Goal: Entertainment & Leisure: Browse casually

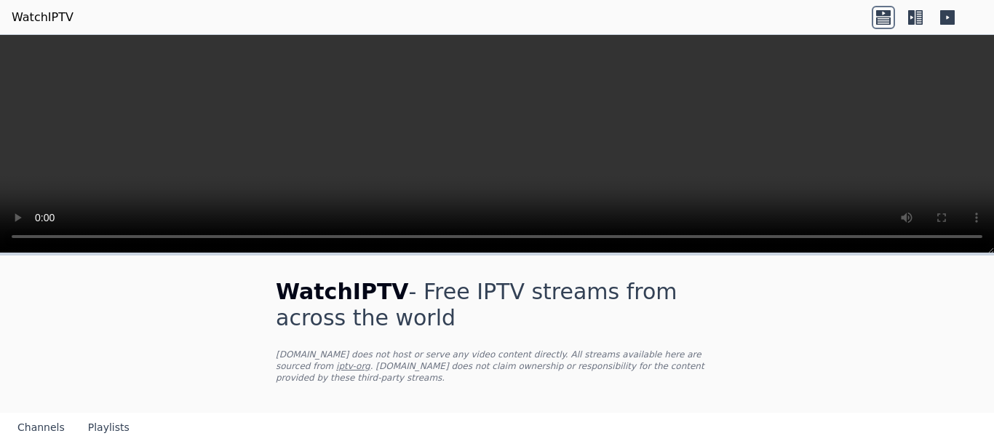
click at [436, 312] on h1 "WatchIPTV - Free IPTV streams from across the world" at bounding box center [497, 305] width 442 height 52
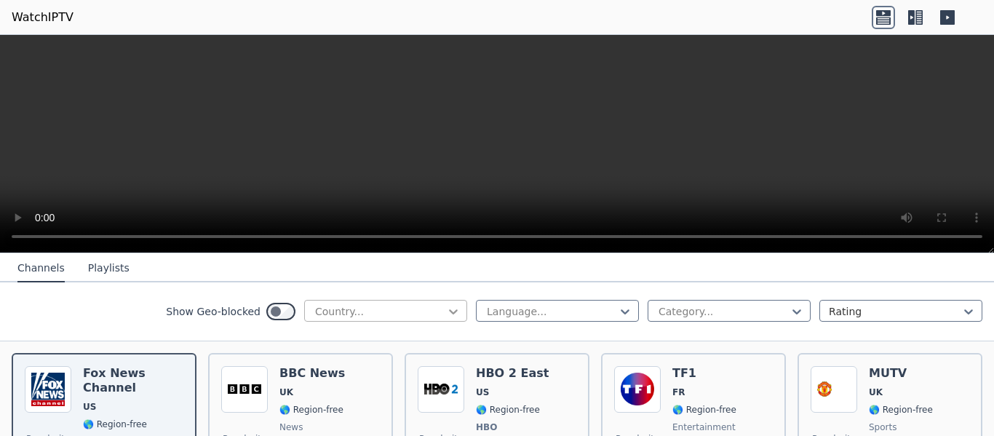
click at [449, 310] on icon at bounding box center [453, 311] width 9 height 5
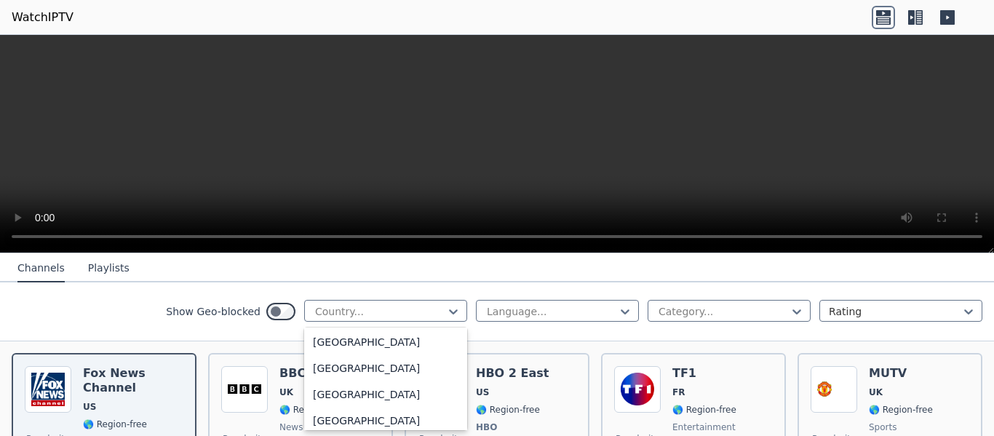
scroll to position [5130, 0]
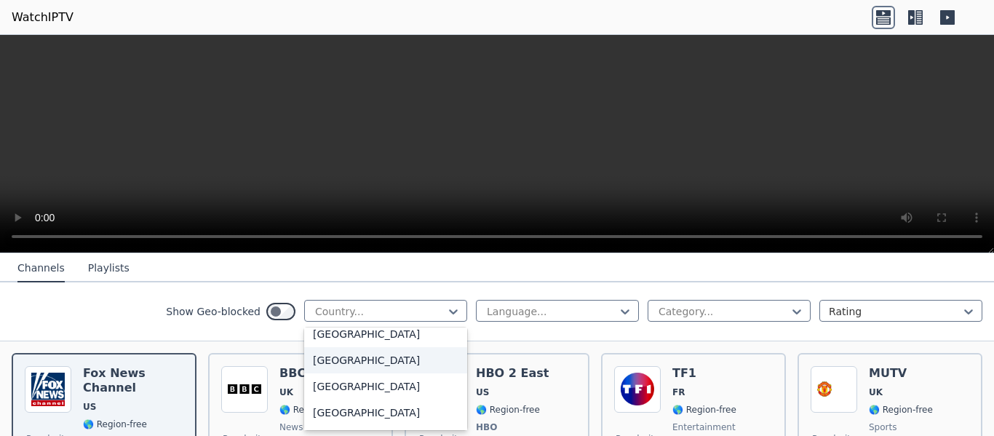
click at [353, 362] on div "[GEOGRAPHIC_DATA]" at bounding box center [385, 360] width 163 height 26
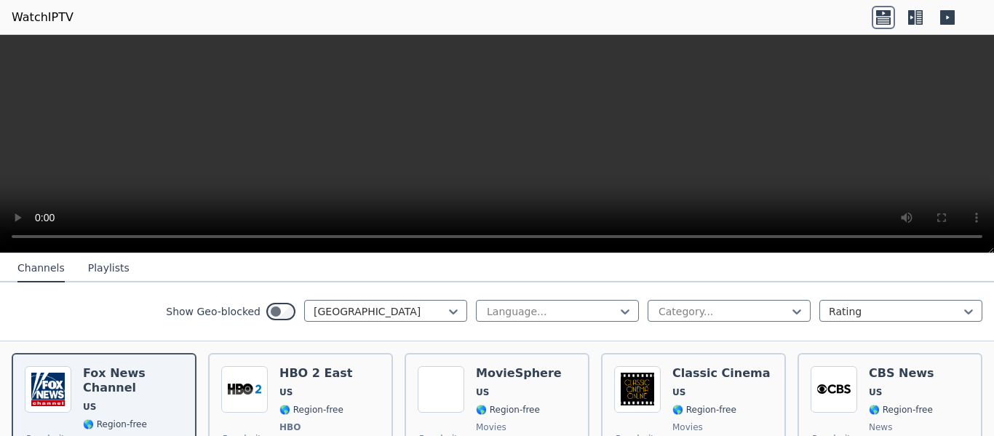
scroll to position [319, 0]
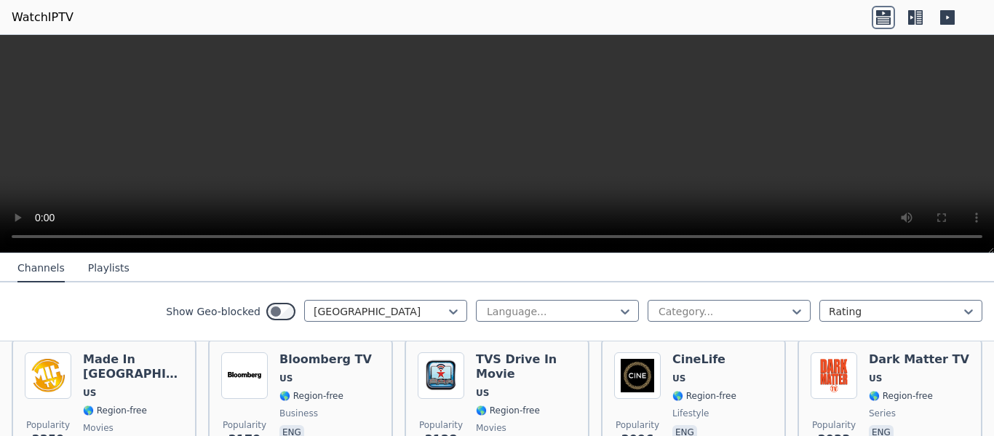
click at [945, 15] on icon at bounding box center [947, 17] width 15 height 15
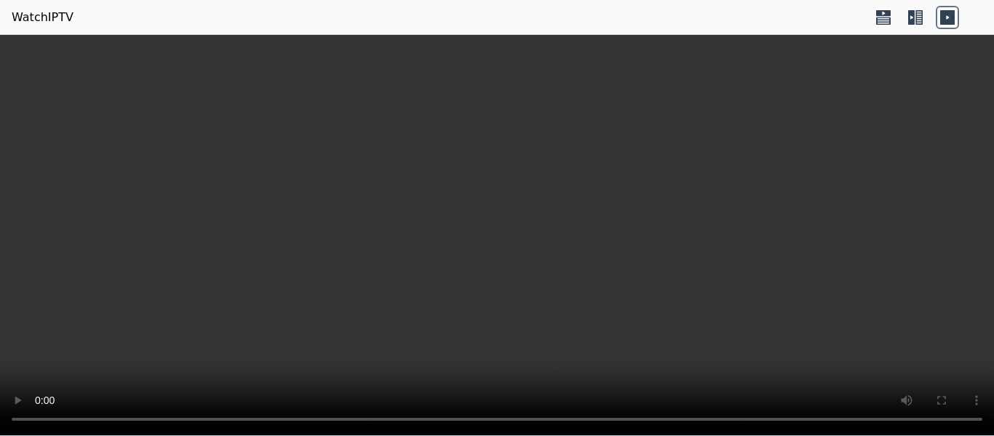
click at [915, 17] on icon at bounding box center [914, 17] width 23 height 23
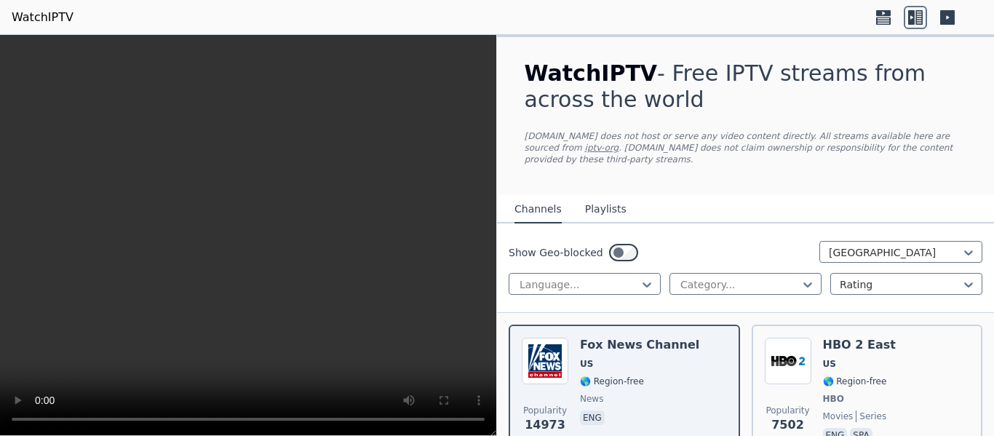
click at [885, 15] on icon at bounding box center [883, 13] width 15 height 6
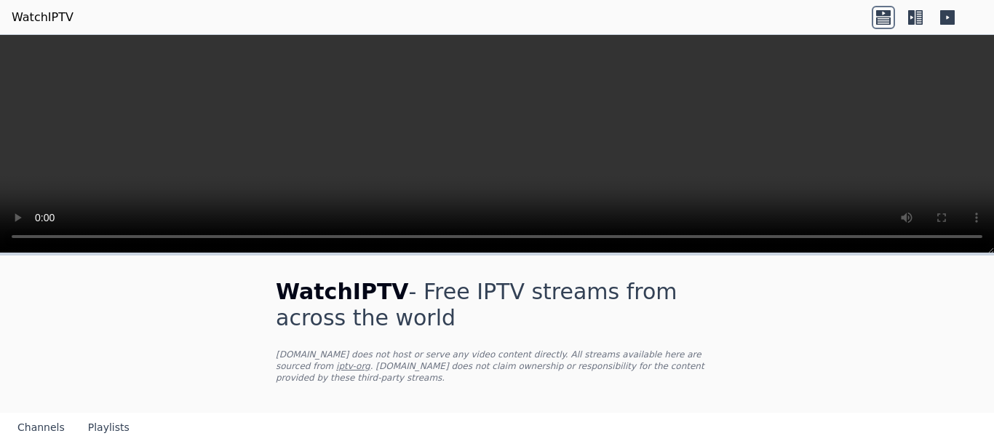
click at [915, 20] on icon at bounding box center [914, 17] width 23 height 23
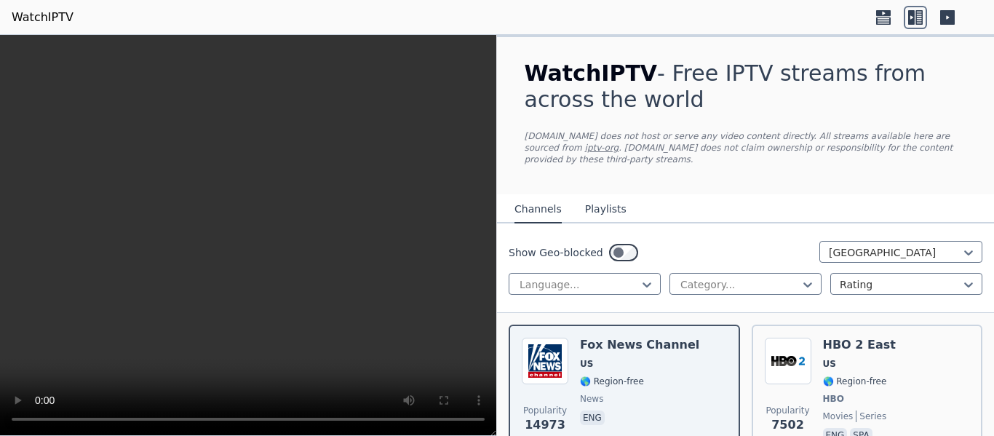
scroll to position [351, 0]
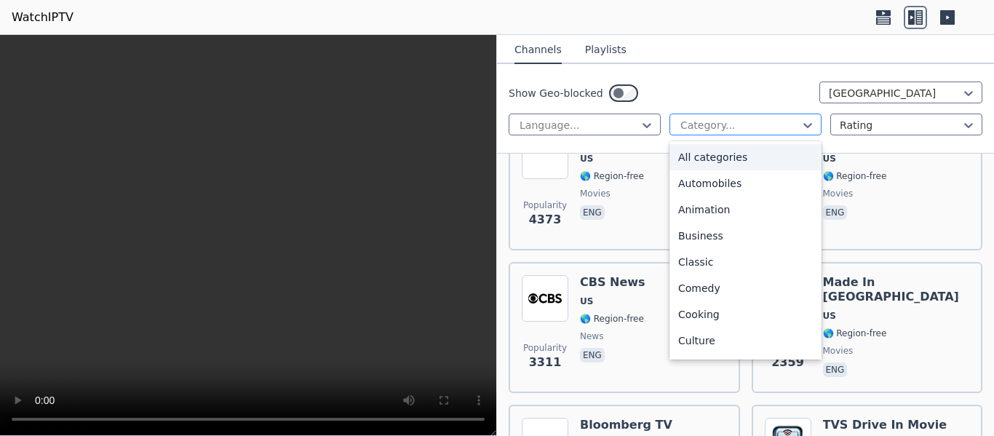
click at [786, 125] on div at bounding box center [739, 125] width 121 height 15
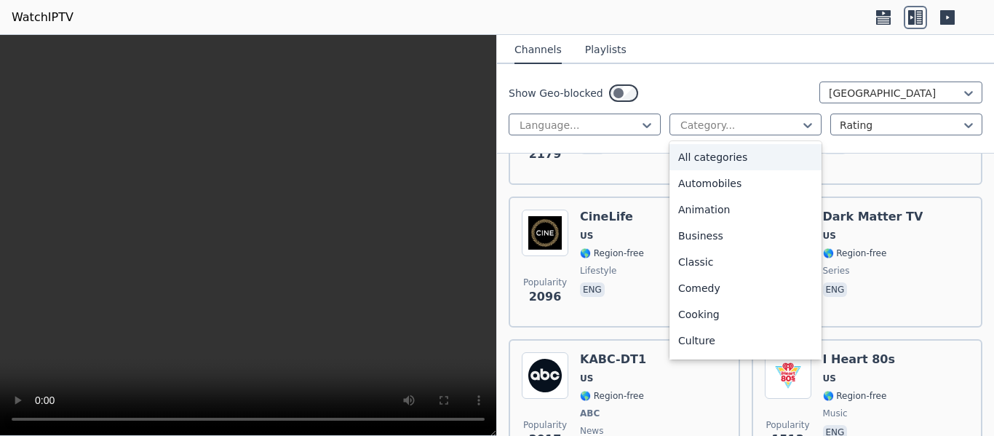
scroll to position [1052, 0]
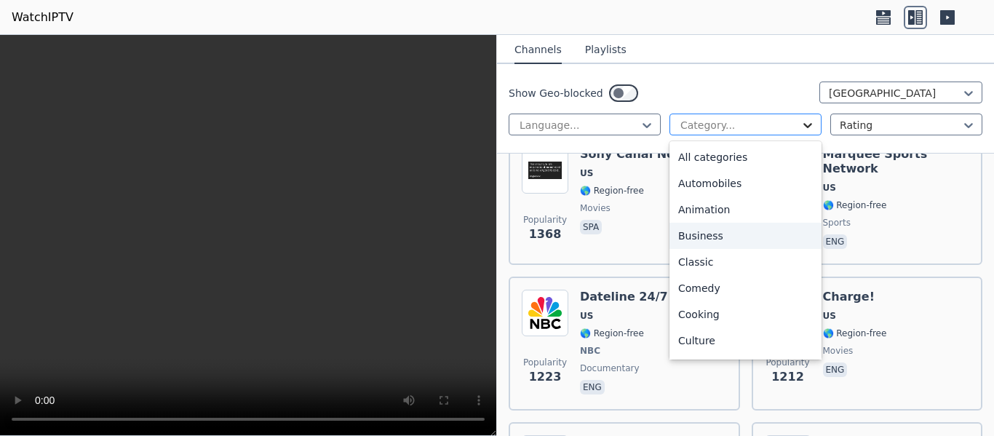
click at [800, 123] on icon at bounding box center [807, 125] width 15 height 15
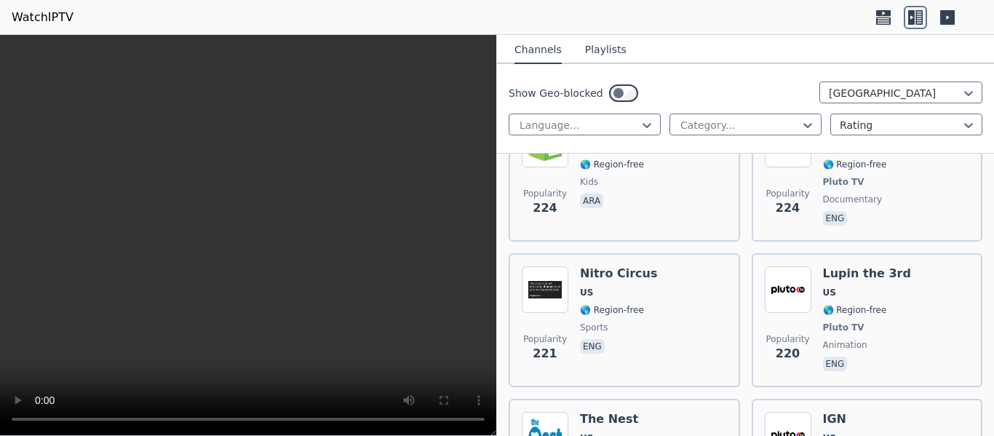
scroll to position [8652, 0]
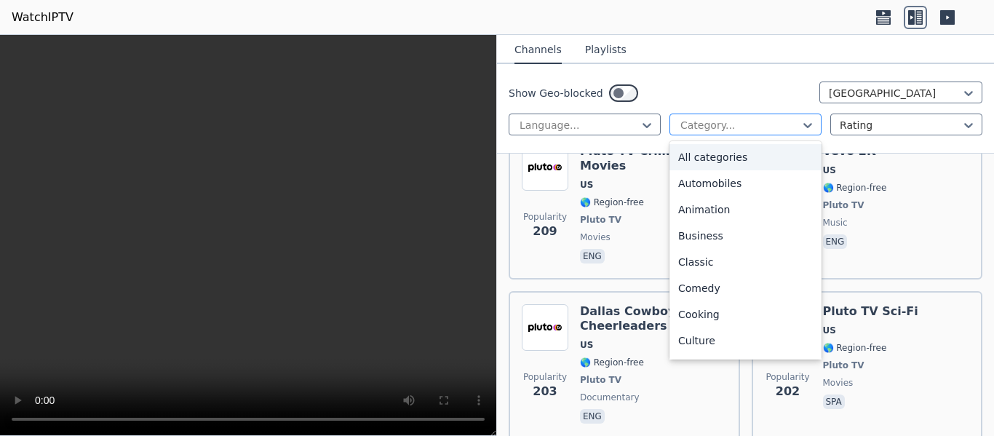
click at [775, 119] on div at bounding box center [739, 125] width 121 height 15
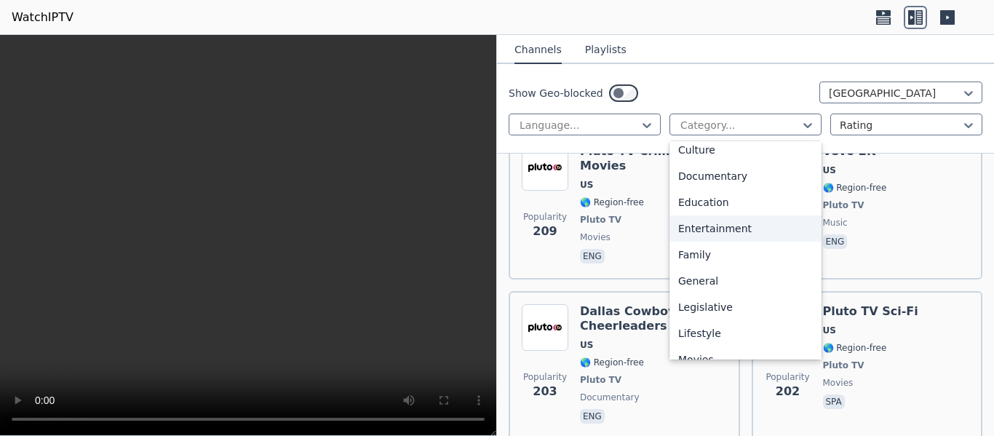
click at [737, 222] on div "Entertainment" at bounding box center [745, 228] width 152 height 26
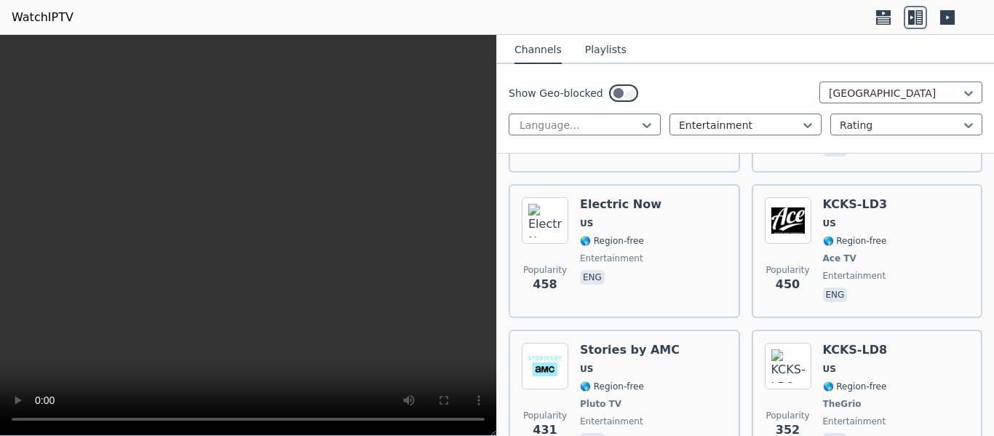
scroll to position [220, 0]
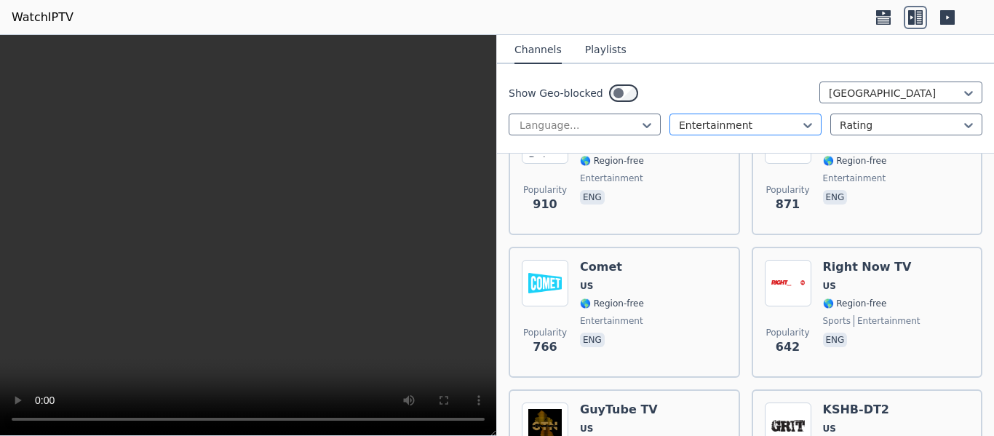
click at [789, 121] on div at bounding box center [739, 125] width 121 height 15
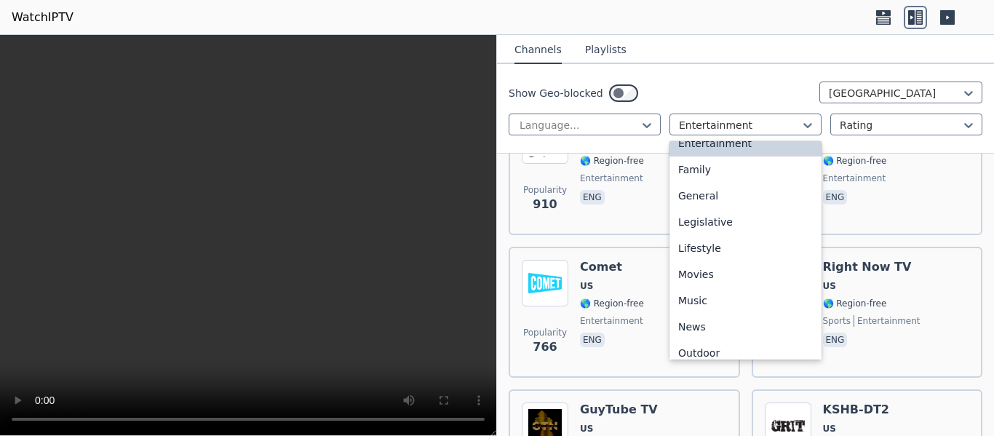
scroll to position [304, 0]
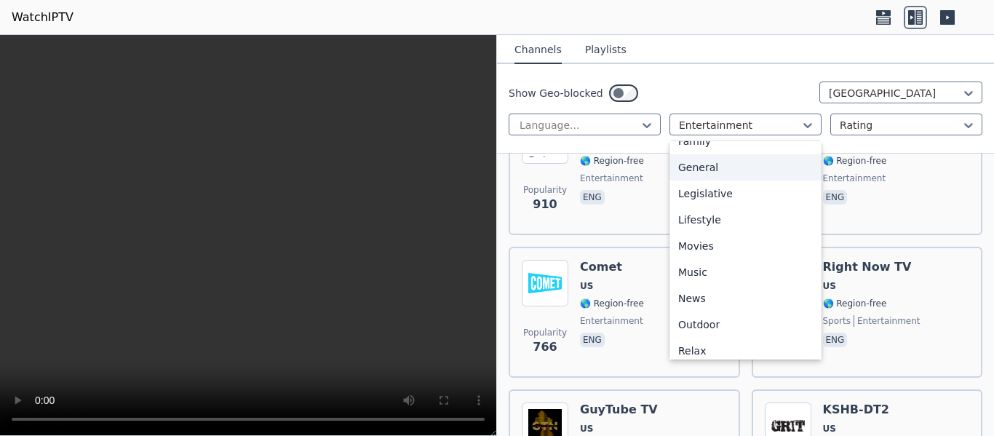
click at [769, 170] on div "General" at bounding box center [745, 167] width 152 height 26
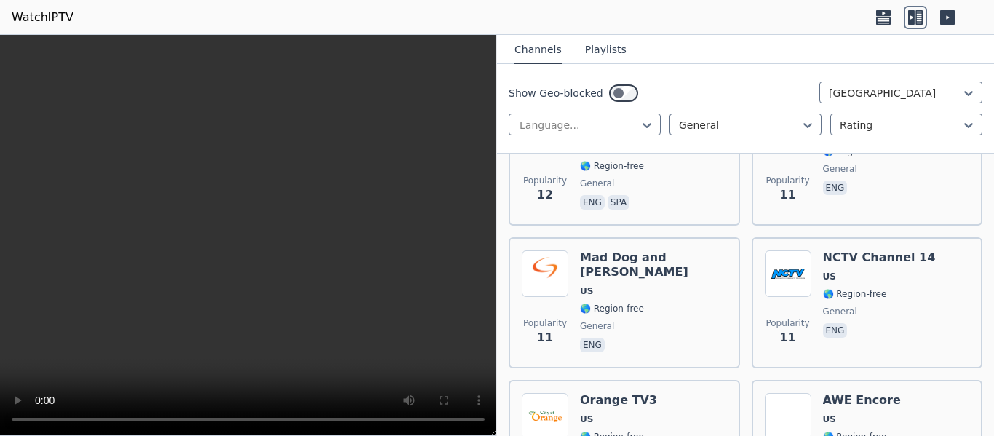
scroll to position [2115, 0]
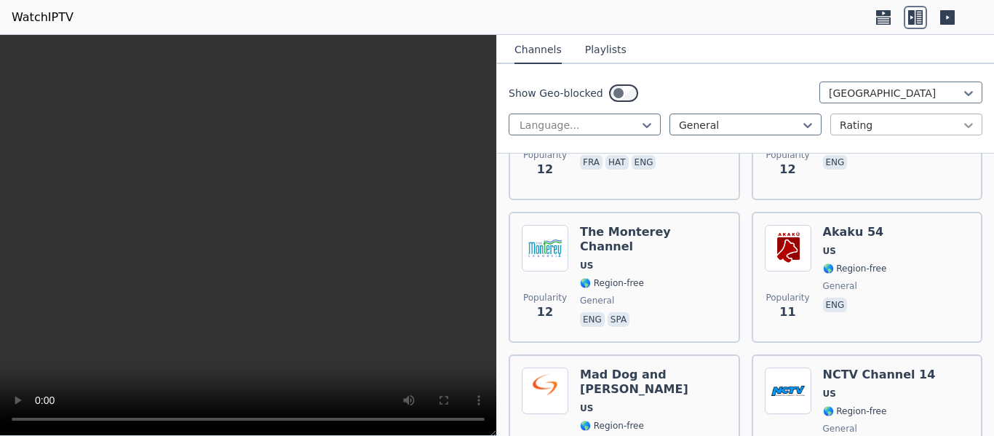
click at [961, 127] on icon at bounding box center [968, 125] width 15 height 15
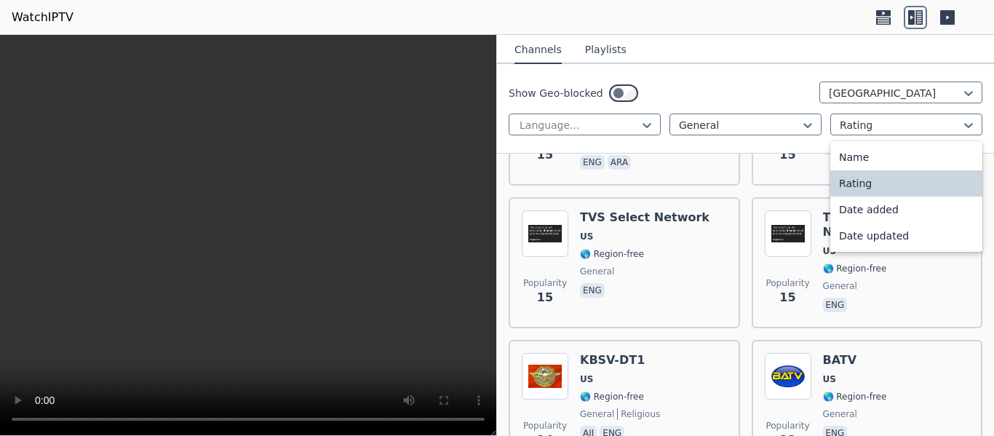
scroll to position [1297, 0]
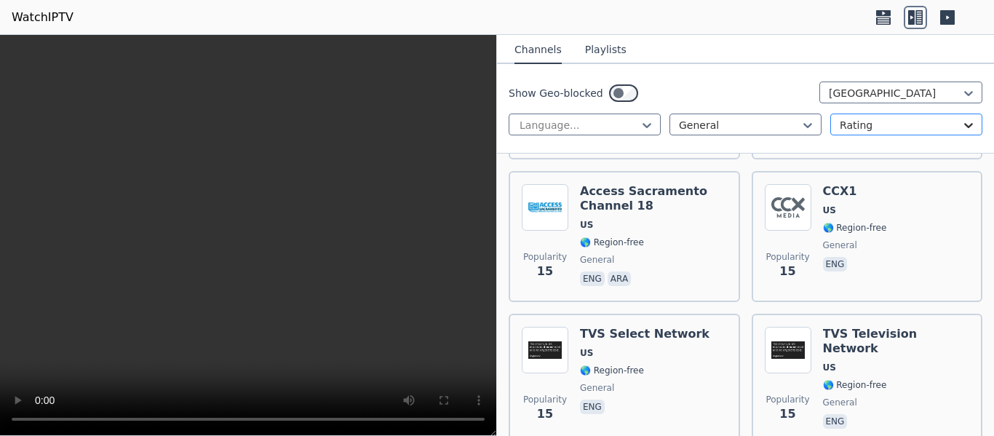
click at [961, 121] on icon at bounding box center [968, 125] width 15 height 15
click at [785, 119] on div at bounding box center [739, 125] width 121 height 15
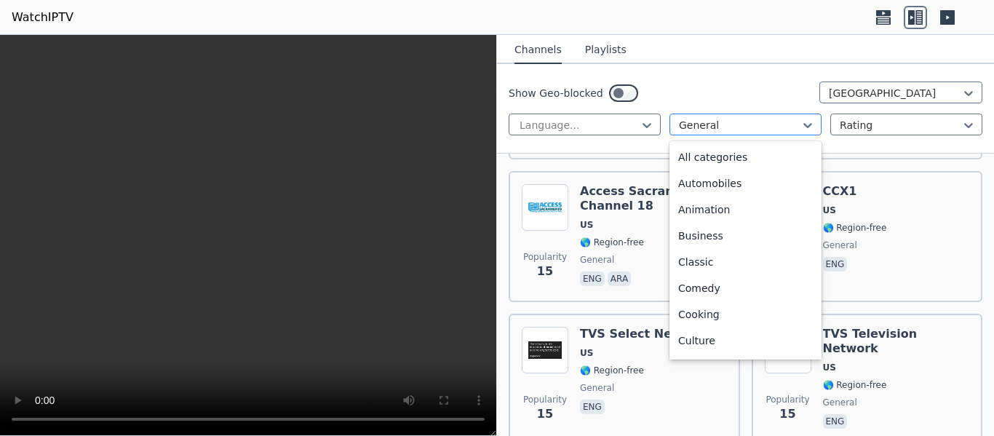
scroll to position [134, 0]
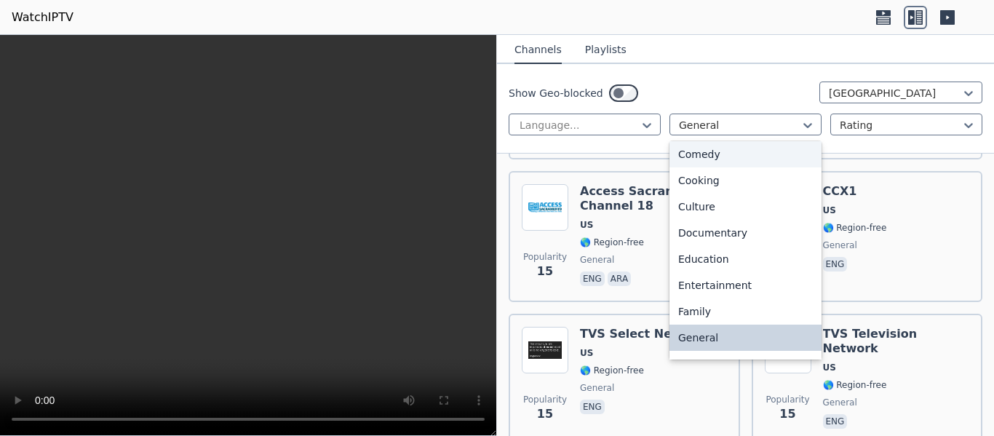
click at [785, 155] on div "Comedy" at bounding box center [745, 154] width 152 height 26
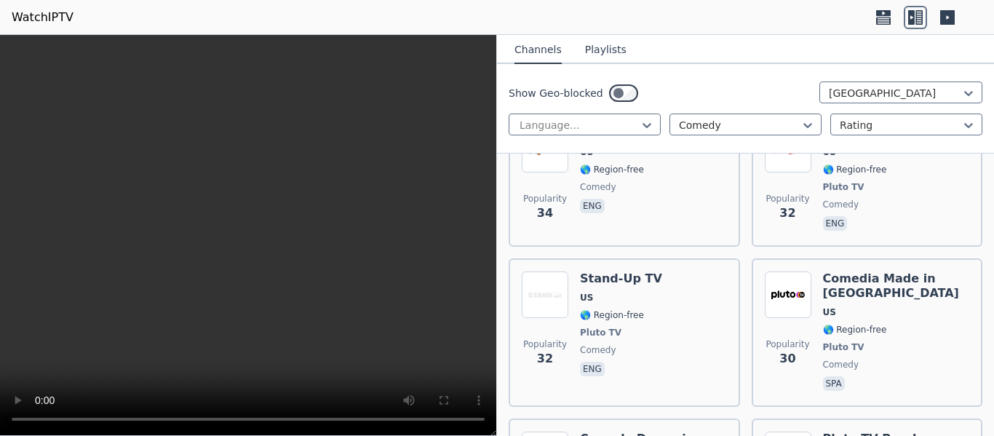
scroll to position [2087, 0]
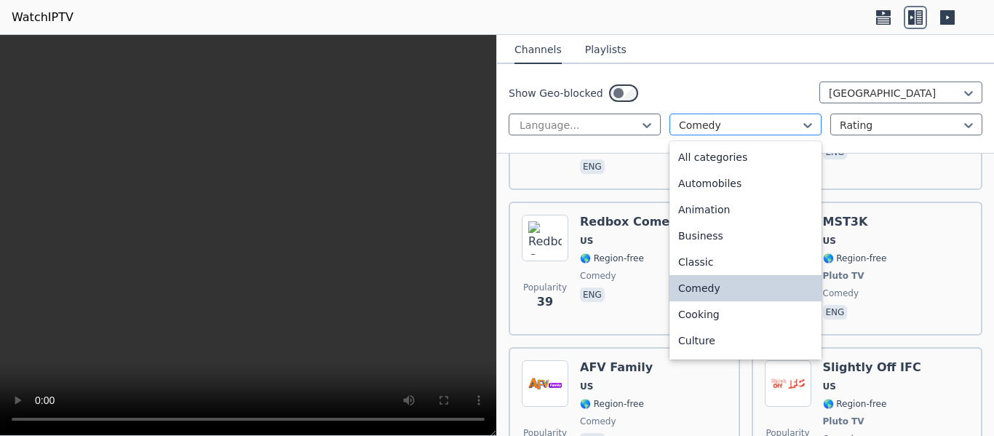
click at [789, 123] on div at bounding box center [739, 125] width 121 height 15
click at [755, 259] on div "Classic" at bounding box center [745, 262] width 152 height 26
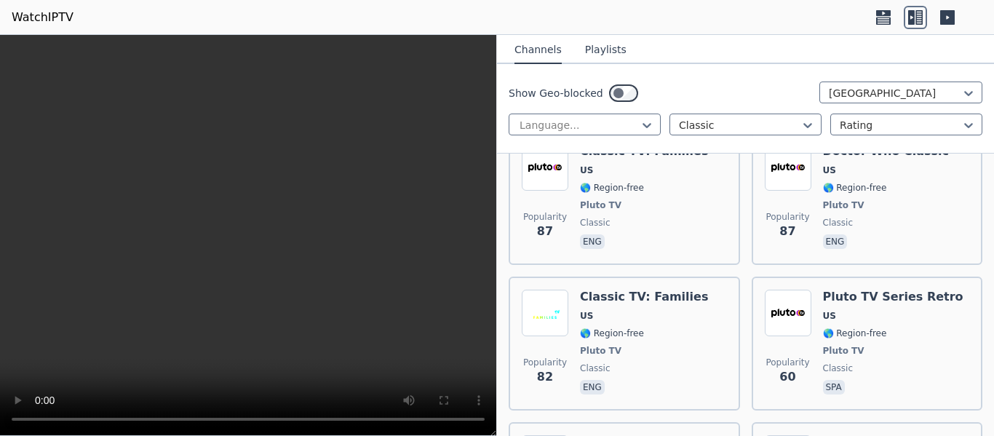
scroll to position [1872, 0]
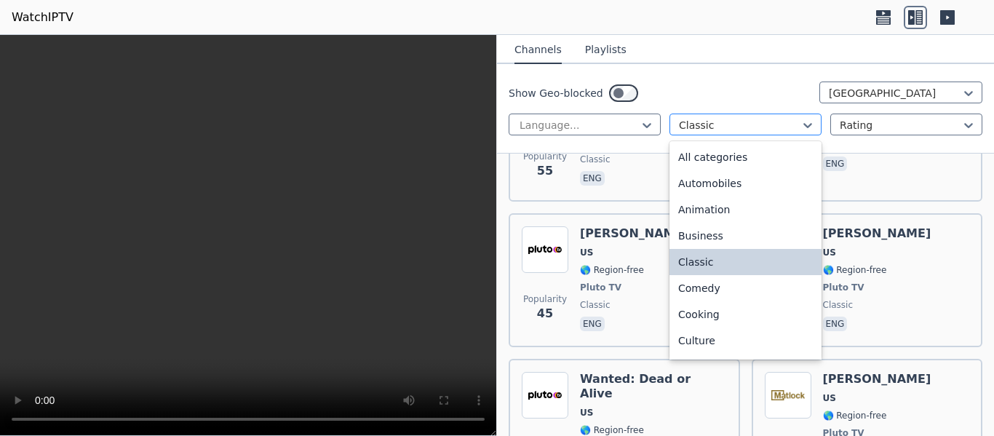
click at [743, 126] on div at bounding box center [739, 125] width 121 height 15
click at [774, 156] on div "All categories" at bounding box center [745, 157] width 152 height 26
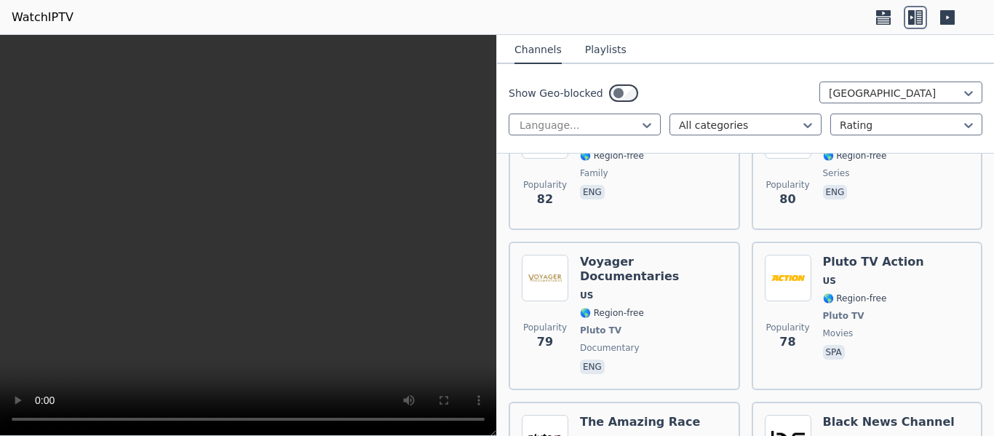
scroll to position [18097, 0]
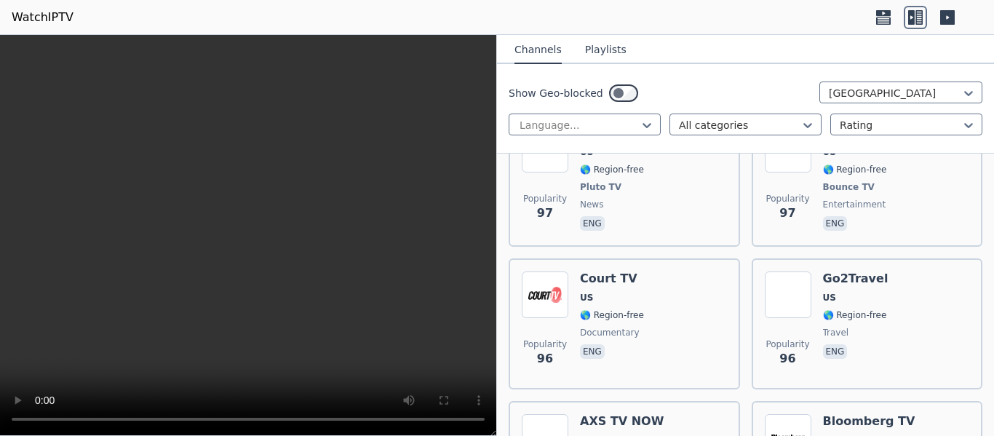
scroll to position [15176, 0]
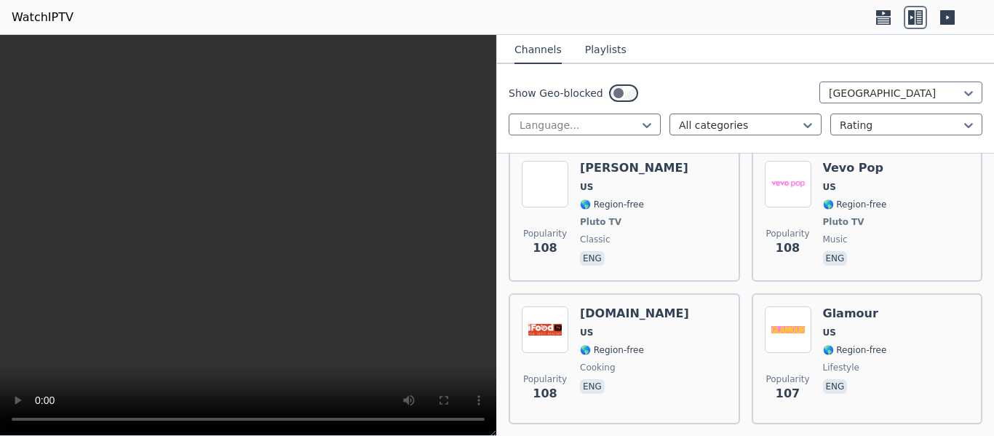
click at [603, 53] on button "Playlists" at bounding box center [605, 50] width 41 height 28
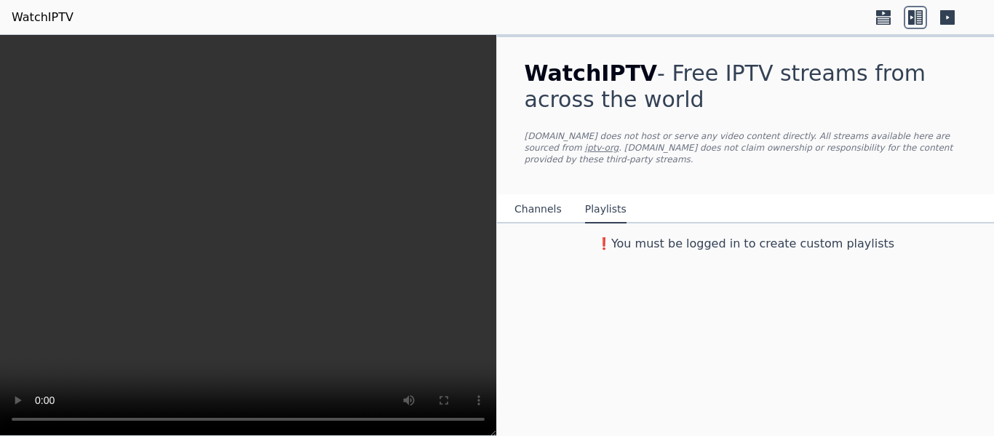
scroll to position [0, 0]
click at [530, 196] on button "Channels" at bounding box center [537, 210] width 47 height 28
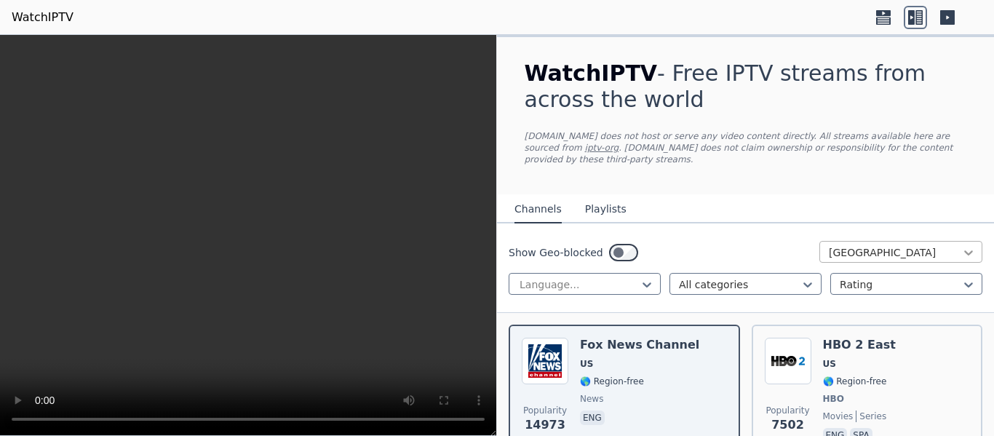
click at [964, 250] on icon at bounding box center [968, 252] width 9 height 5
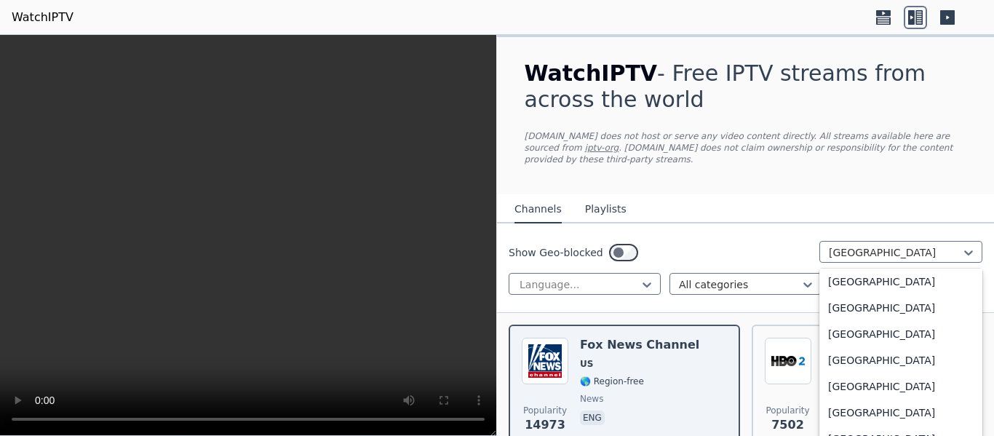
scroll to position [351, 0]
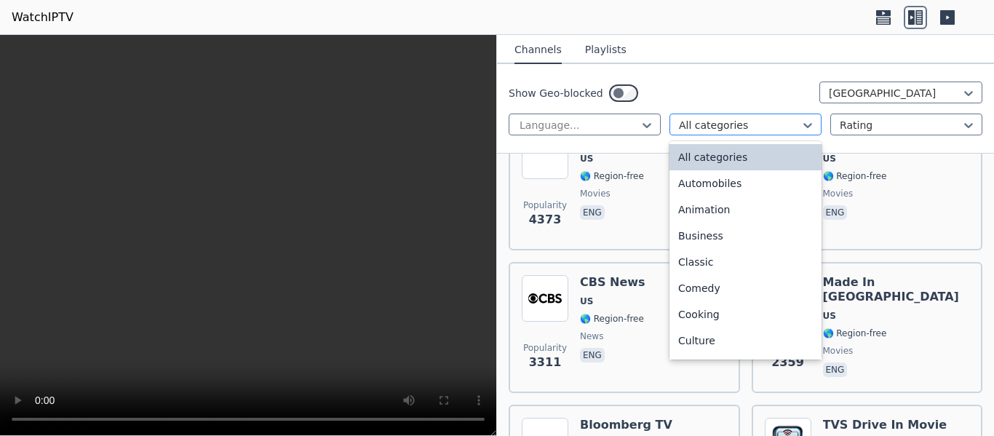
click at [763, 117] on div "All categories" at bounding box center [745, 124] width 152 height 22
click at [771, 179] on div "Automobiles" at bounding box center [745, 183] width 152 height 26
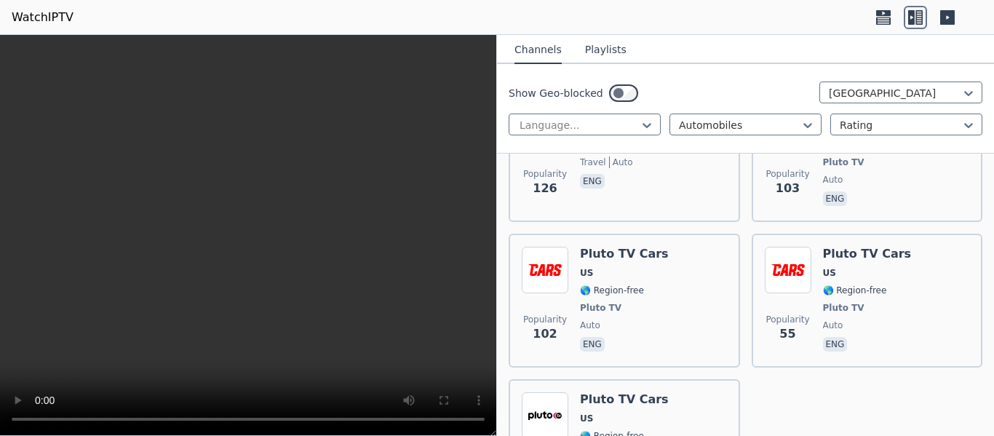
scroll to position [280, 0]
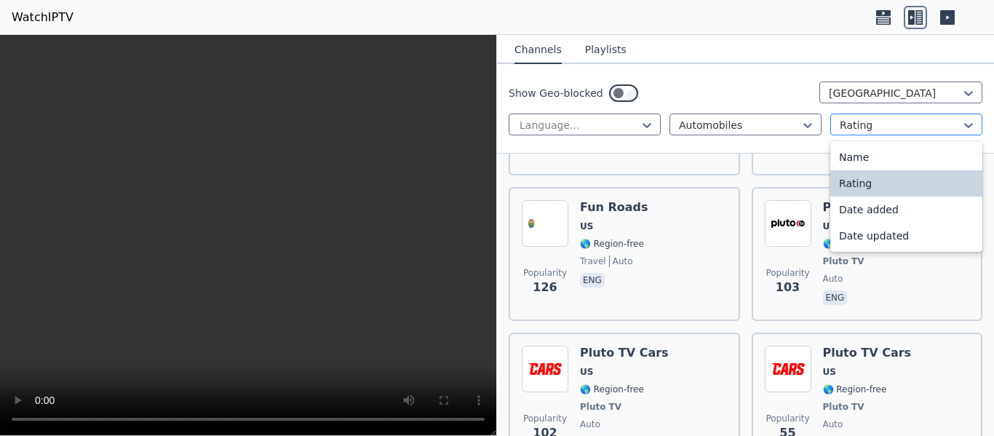
click at [949, 121] on div at bounding box center [899, 125] width 121 height 15
click at [923, 148] on div "Name" at bounding box center [906, 157] width 152 height 26
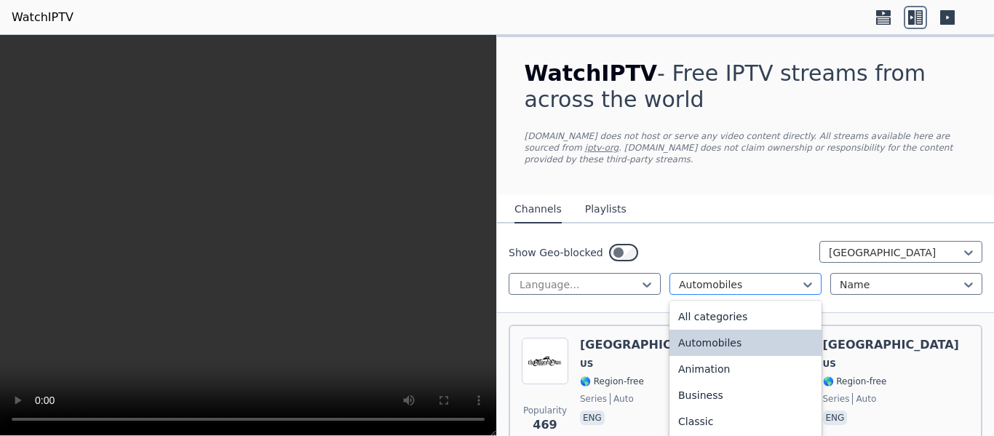
click at [764, 277] on div at bounding box center [739, 284] width 121 height 15
click at [732, 303] on div "All categories" at bounding box center [745, 316] width 152 height 26
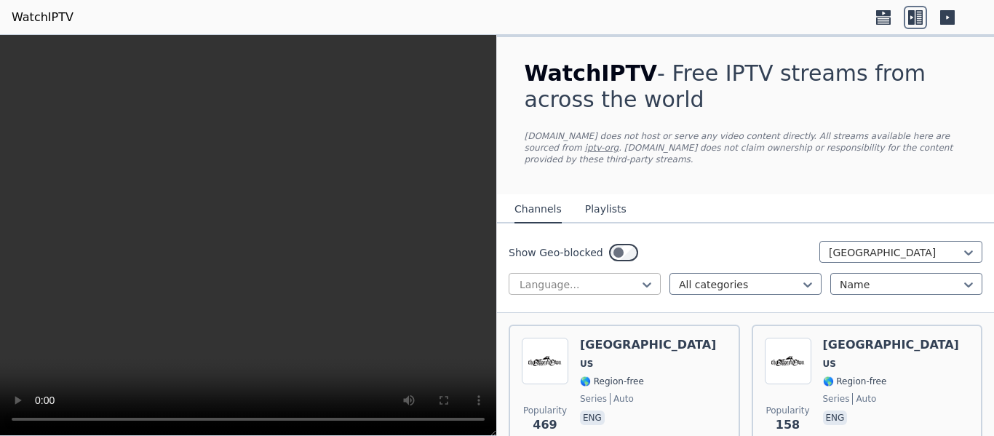
click at [594, 273] on div "Language..." at bounding box center [584, 284] width 152 height 22
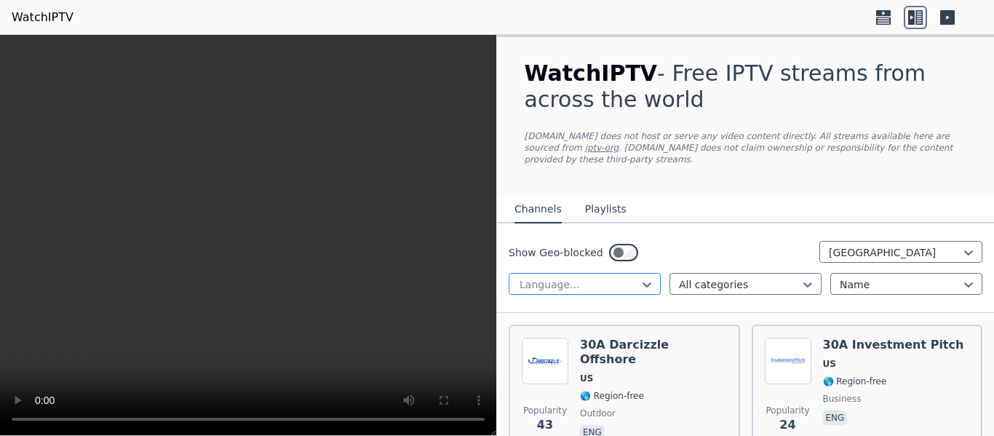
click at [632, 277] on div at bounding box center [578, 284] width 121 height 15
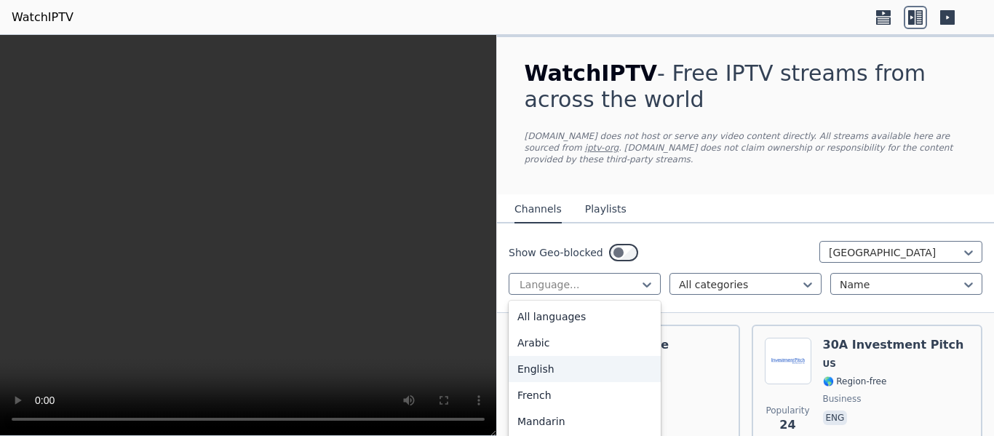
click at [626, 362] on div "English" at bounding box center [584, 369] width 152 height 26
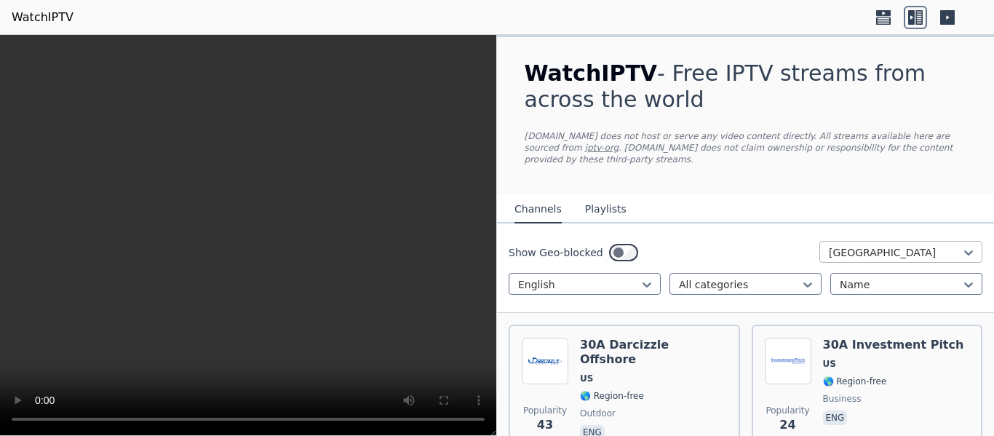
click at [883, 245] on div at bounding box center [895, 252] width 132 height 15
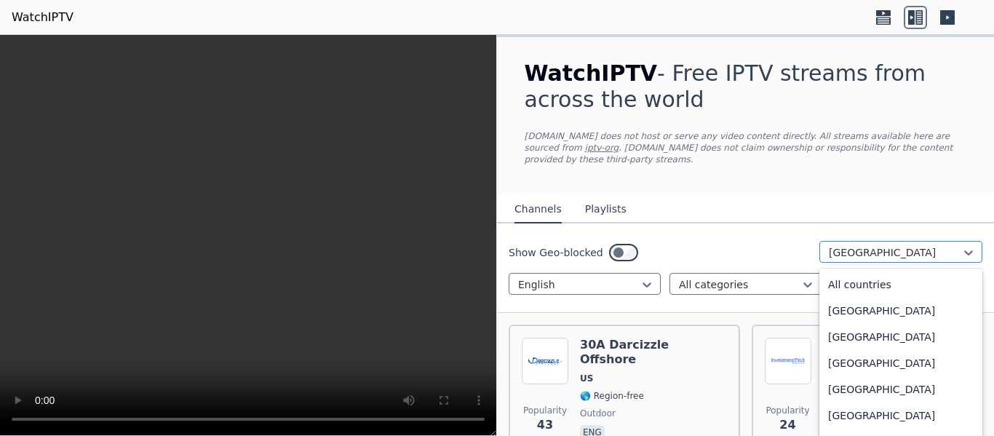
scroll to position [4967, 0]
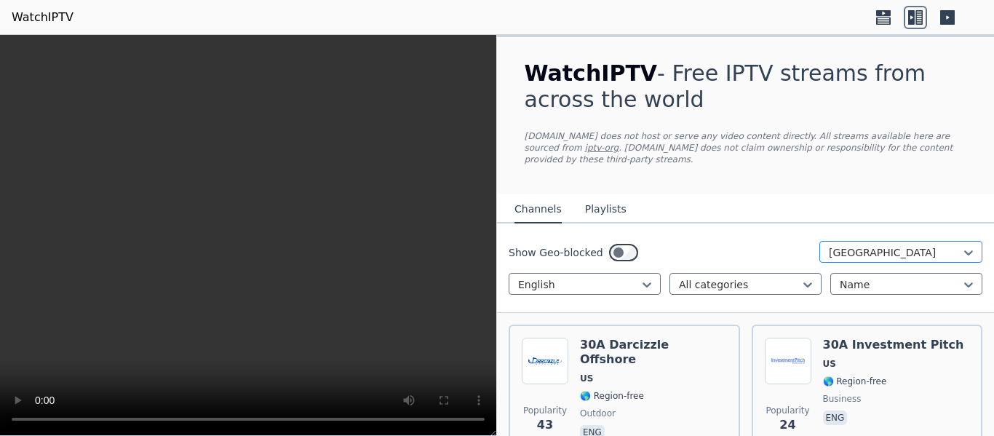
click at [883, 245] on div at bounding box center [895, 252] width 132 height 15
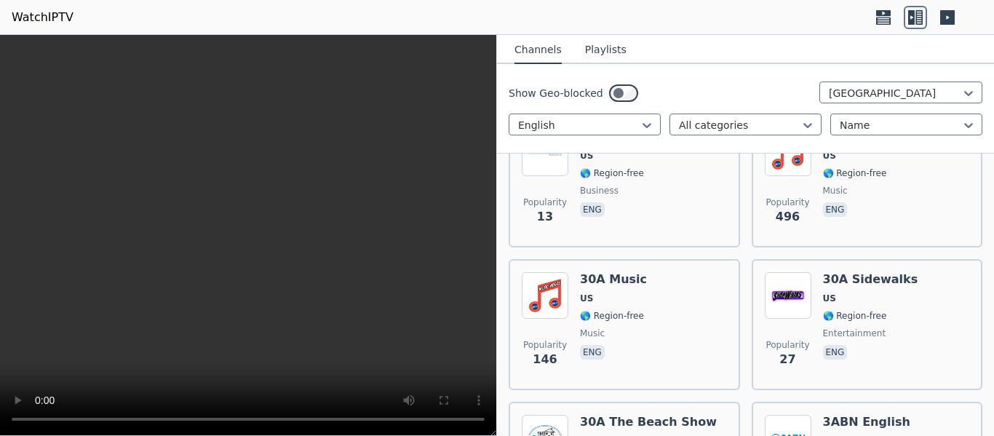
click at [874, 13] on icon at bounding box center [882, 17] width 23 height 23
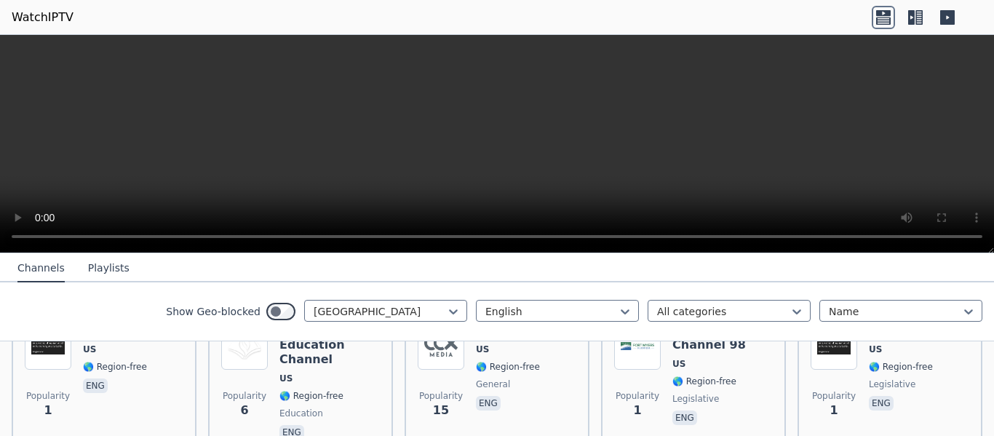
scroll to position [7612, 0]
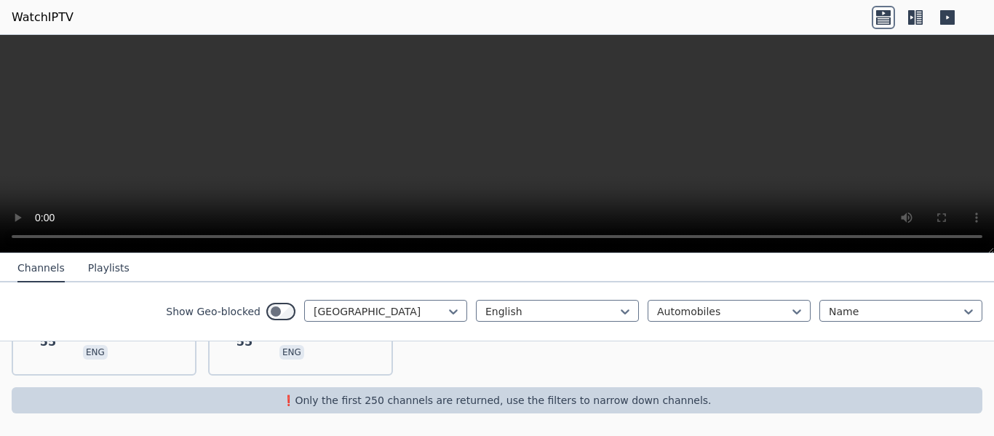
scroll to position [404, 0]
